Goal: Information Seeking & Learning: Learn about a topic

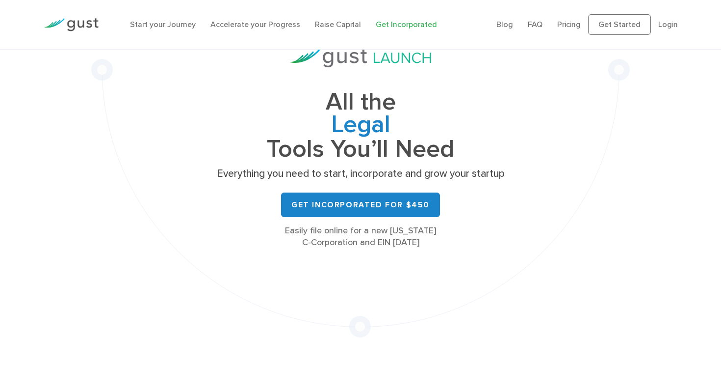
scroll to position [57, 0]
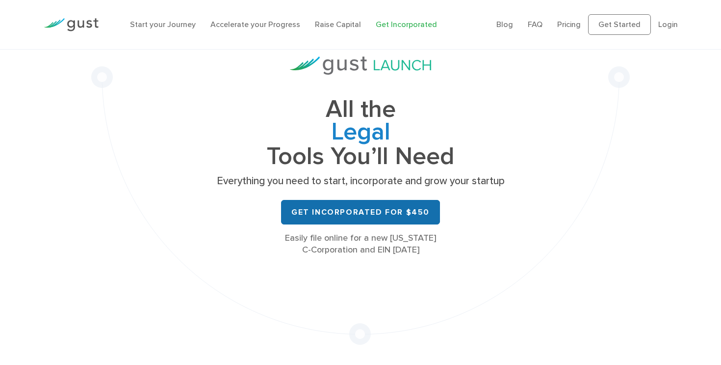
click at [406, 215] on link "Get Incorporated for $450" at bounding box center [360, 212] width 159 height 25
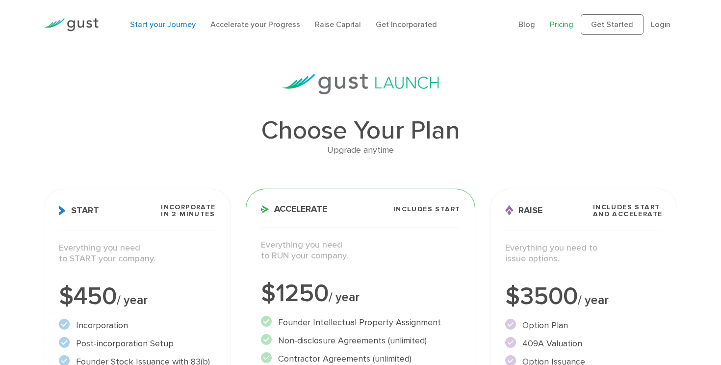
click at [163, 24] on link "Start your Journey" at bounding box center [163, 24] width 66 height 9
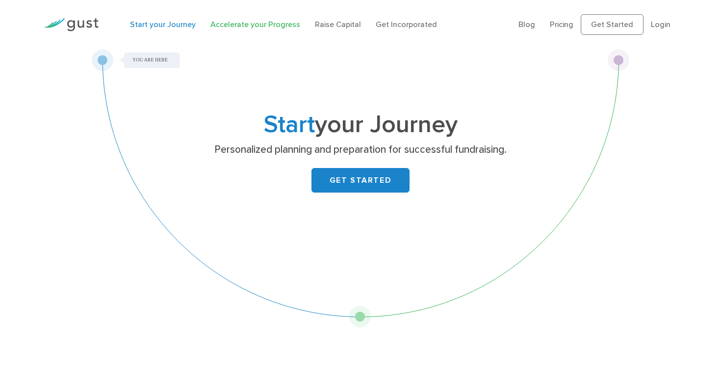
click at [239, 26] on link "Accelerate your Progress" at bounding box center [255, 24] width 90 height 9
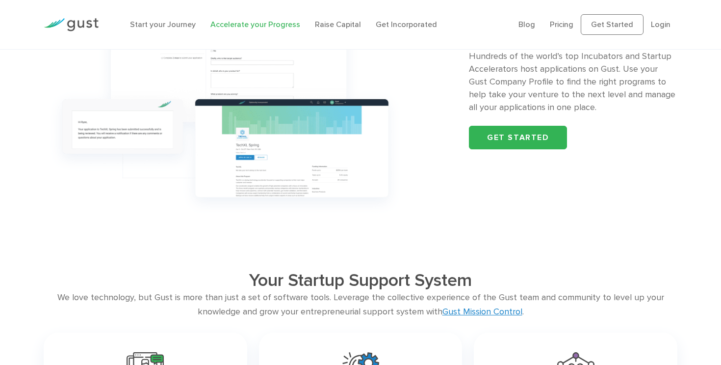
scroll to position [898, 0]
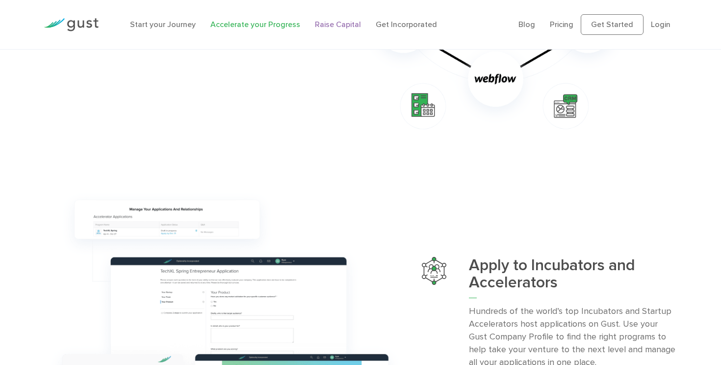
click at [341, 21] on link "Raise Capital" at bounding box center [338, 24] width 46 height 9
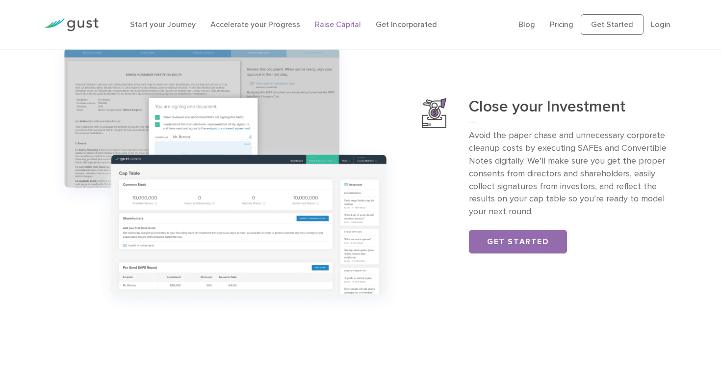
scroll to position [1084, 0]
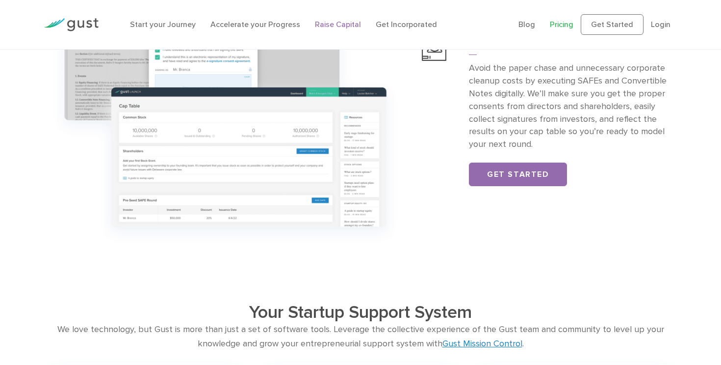
click at [562, 25] on link "Pricing" at bounding box center [562, 24] width 24 height 9
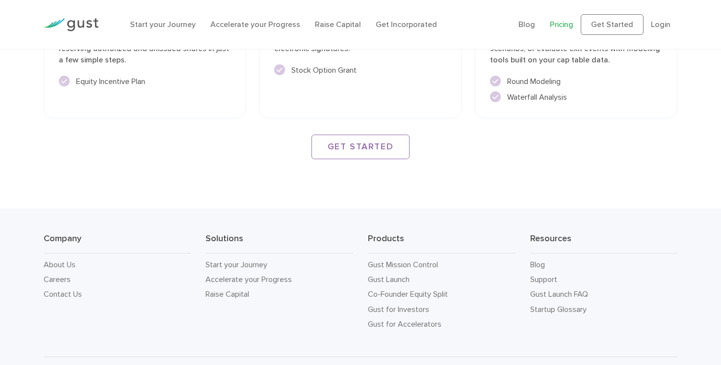
scroll to position [1480, 0]
